Goal: Information Seeking & Learning: Learn about a topic

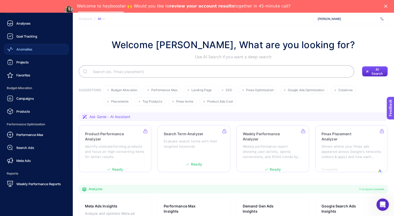
click at [35, 51] on link "Anomalies" at bounding box center [36, 49] width 64 height 10
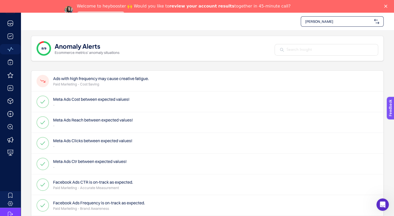
click at [387, 5] on icon "Close" at bounding box center [385, 6] width 3 height 3
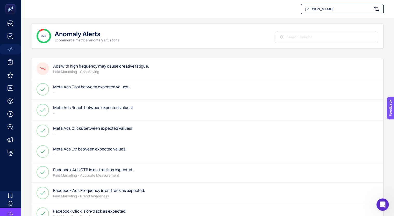
click at [144, 72] on p "Paid Marketing - Cost Saving" at bounding box center [101, 71] width 96 height 5
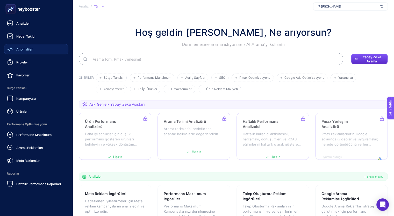
click at [28, 50] on font "Anomaliler" at bounding box center [24, 49] width 16 height 4
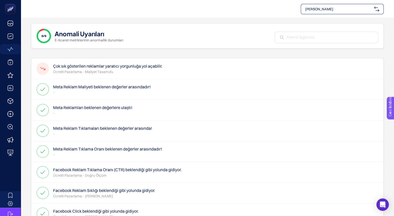
click at [125, 71] on p "Ücretli Pazarlama - Maliyet Tasarrufu" at bounding box center [107, 71] width 109 height 5
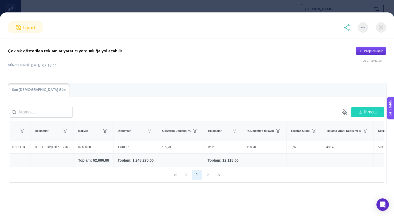
scroll to position [0, 139]
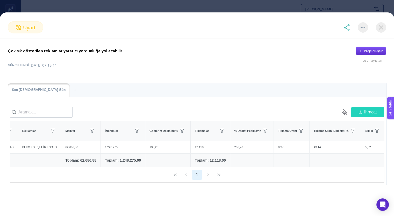
click at [382, 28] on img at bounding box center [381, 27] width 10 height 10
